Goal: Transaction & Acquisition: Purchase product/service

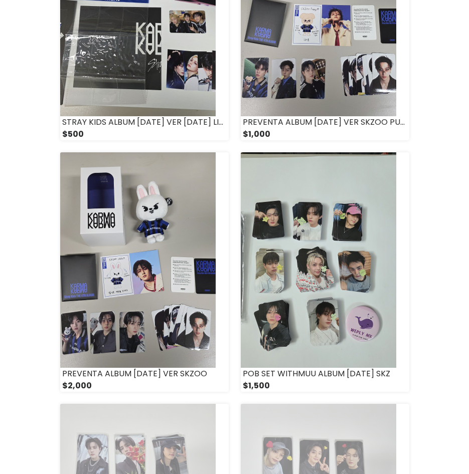
scroll to position [301, 0]
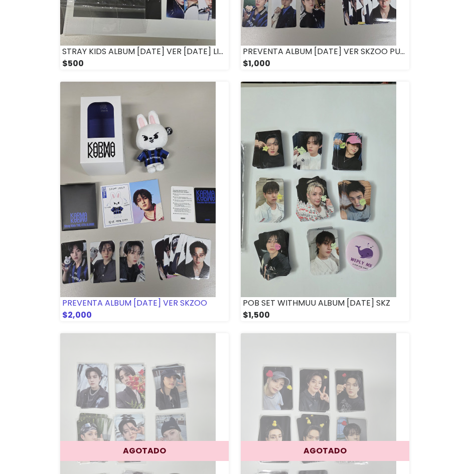
click at [153, 163] on img at bounding box center [137, 190] width 155 height 216
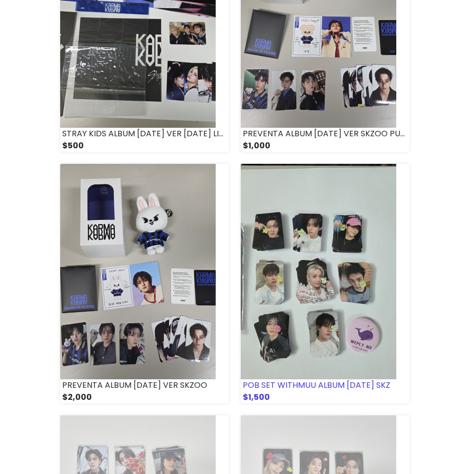
scroll to position [0, 0]
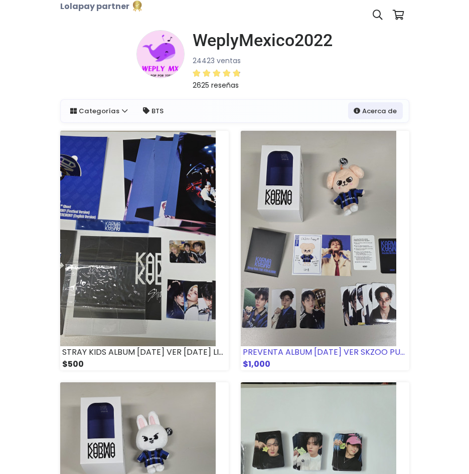
click at [327, 260] on img at bounding box center [318, 239] width 155 height 216
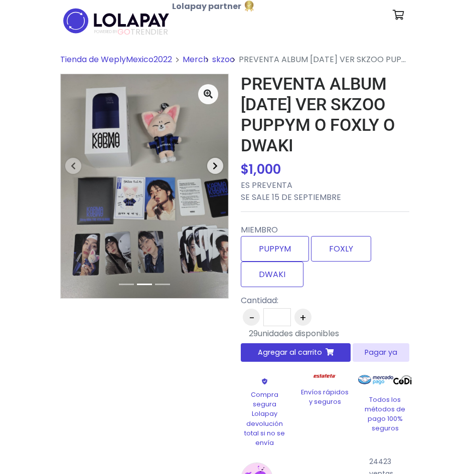
click at [218, 169] on icon "button" at bounding box center [215, 166] width 5 height 8
